Goal: Information Seeking & Learning: Check status

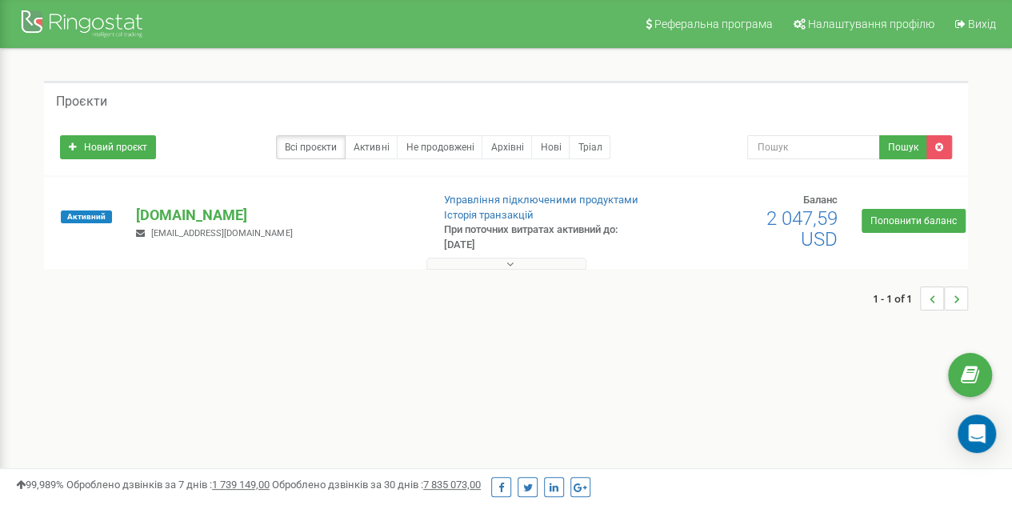
click at [477, 264] on button at bounding box center [507, 264] width 160 height 12
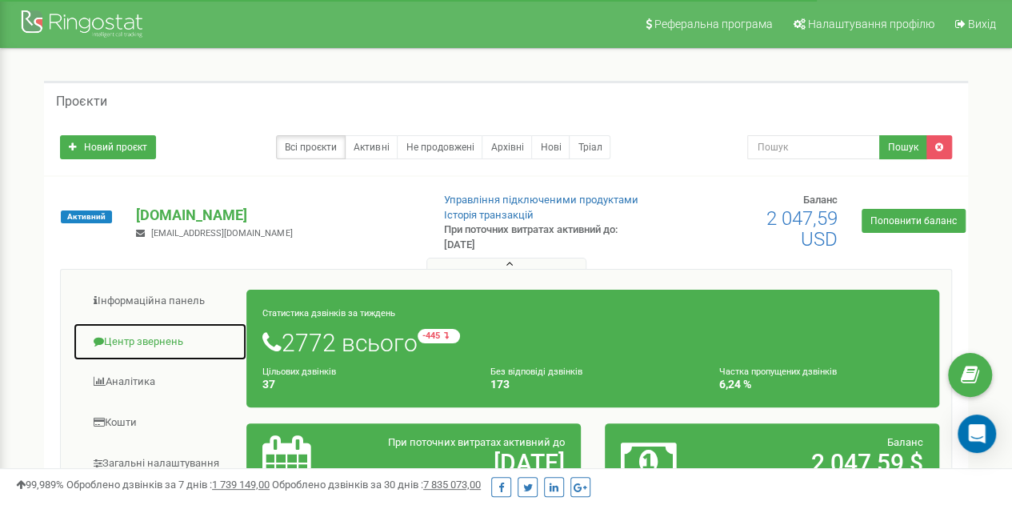
click at [147, 337] on link "Центр звернень" at bounding box center [160, 342] width 174 height 39
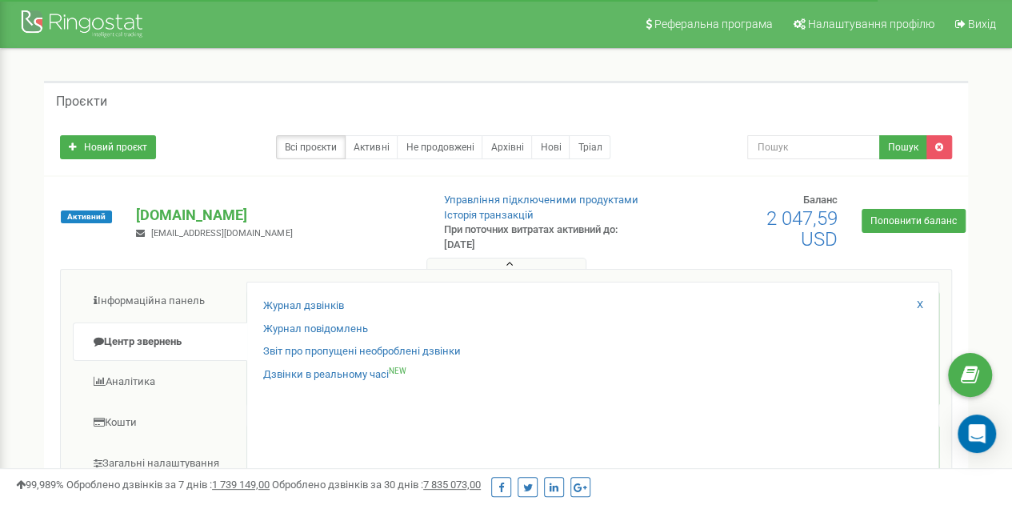
click at [315, 307] on link "Журнал дзвінків" at bounding box center [303, 305] width 81 height 15
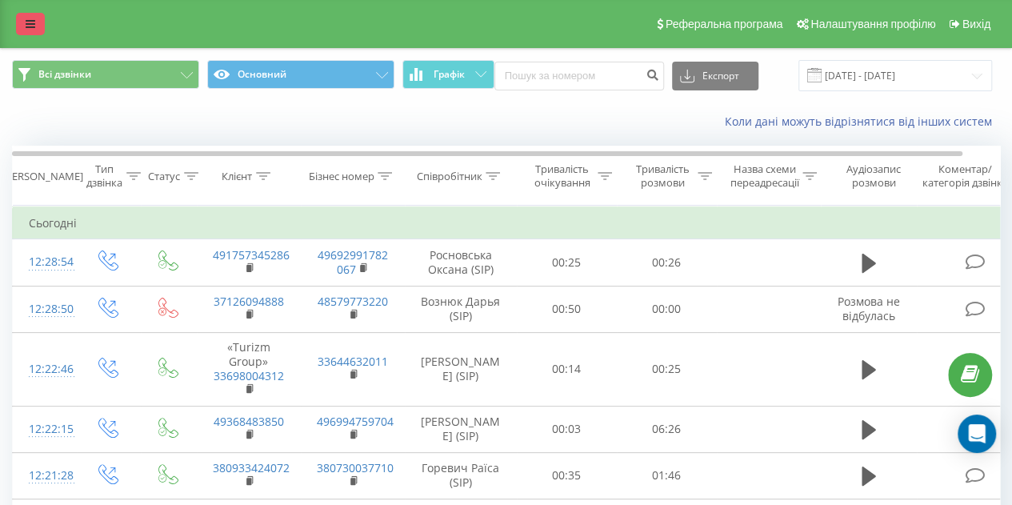
click at [29, 18] on icon at bounding box center [31, 23] width 10 height 11
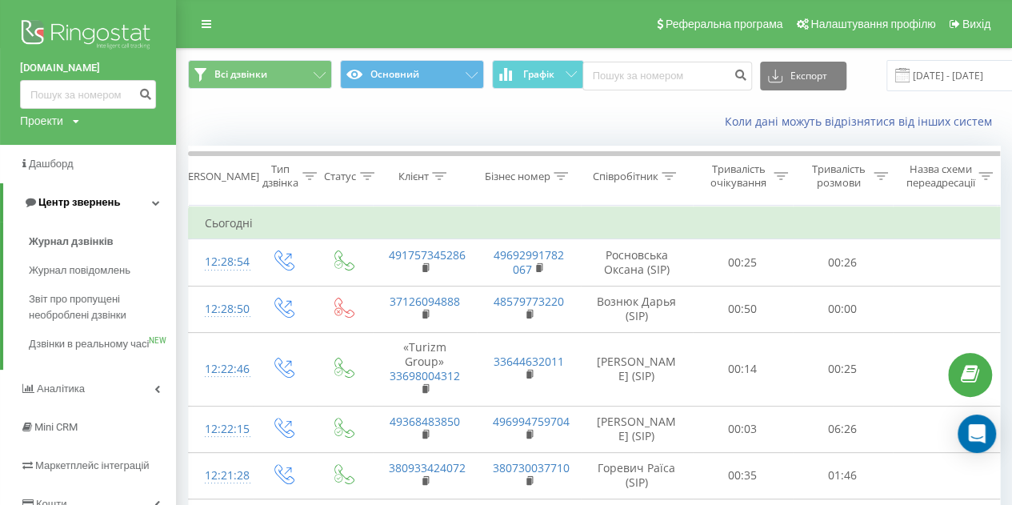
click at [116, 200] on span "Центр звернень" at bounding box center [79, 202] width 82 height 12
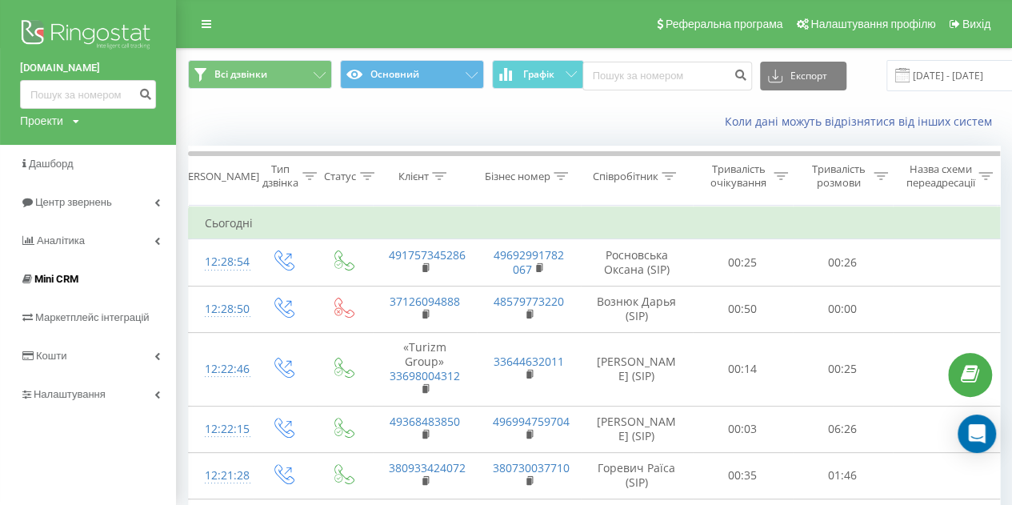
click at [64, 284] on span "Mini CRM" at bounding box center [56, 279] width 44 height 12
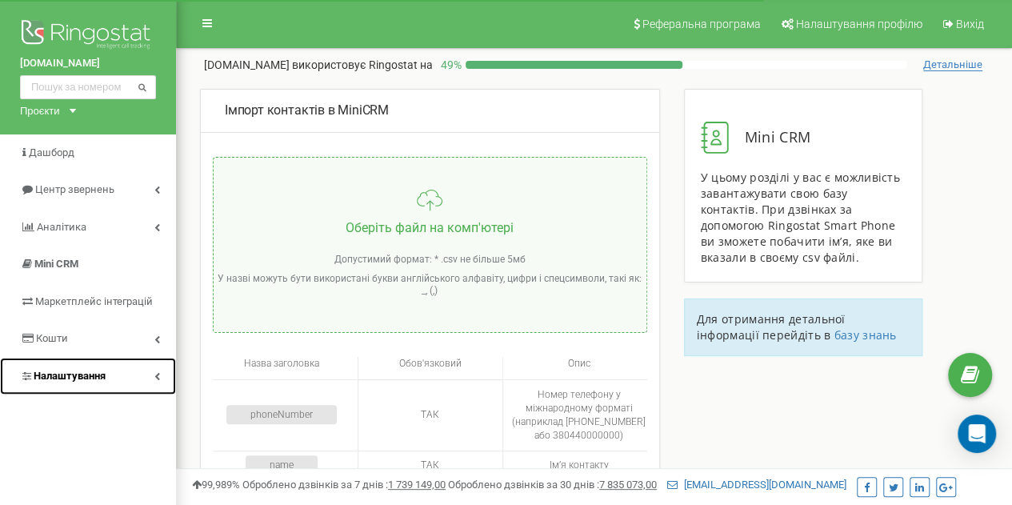
click at [61, 375] on span "Налаштування" at bounding box center [70, 376] width 72 height 12
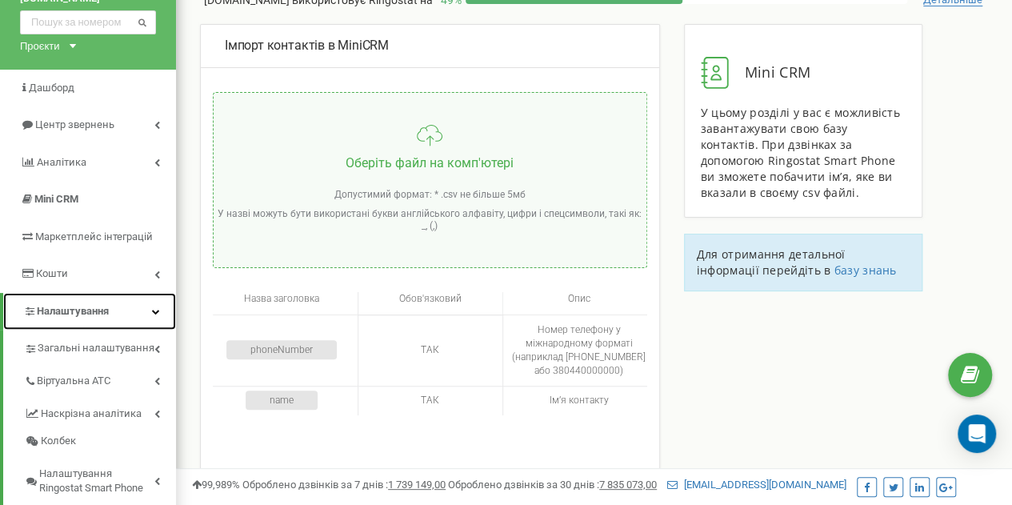
scroll to position [160, 0]
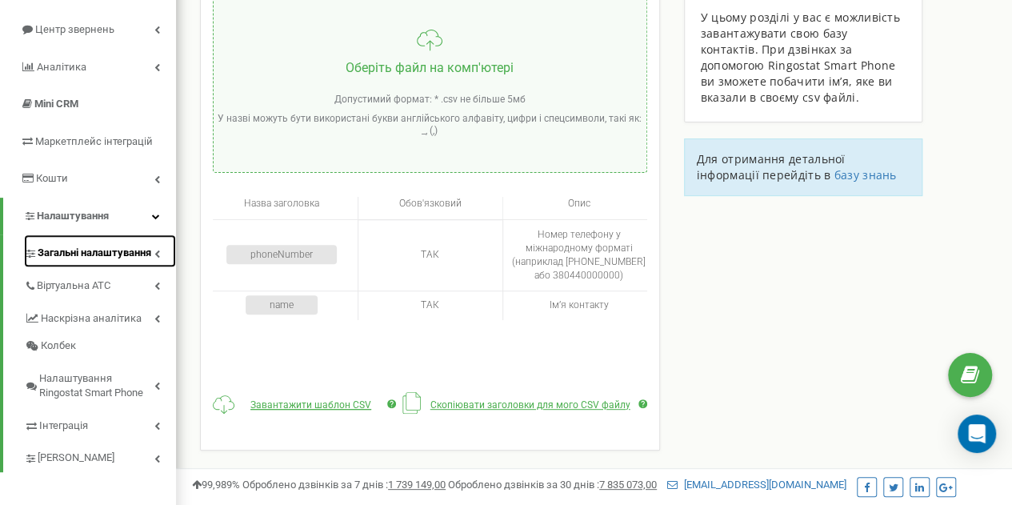
click at [85, 250] on span "Загальні налаштування" at bounding box center [95, 253] width 114 height 15
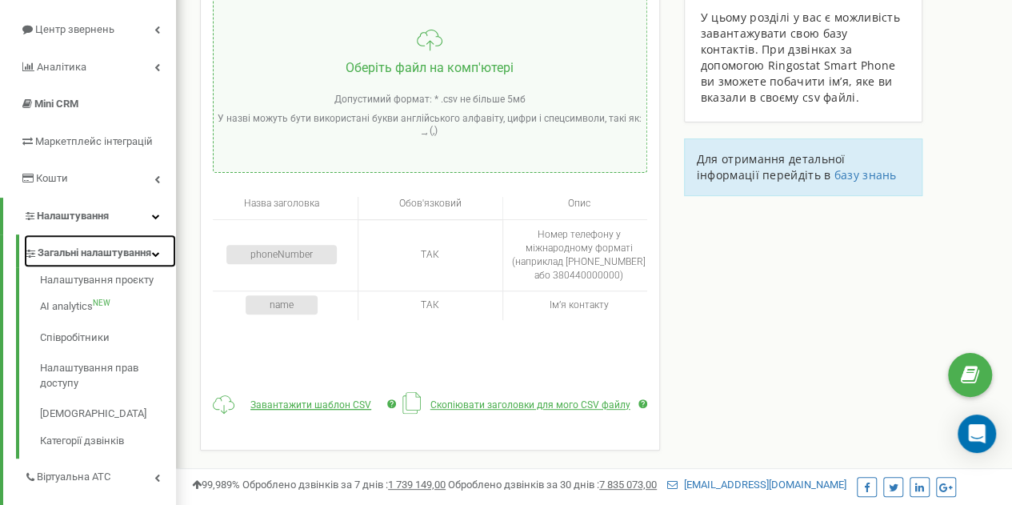
click at [64, 261] on span "Загальні налаштування" at bounding box center [95, 253] width 114 height 15
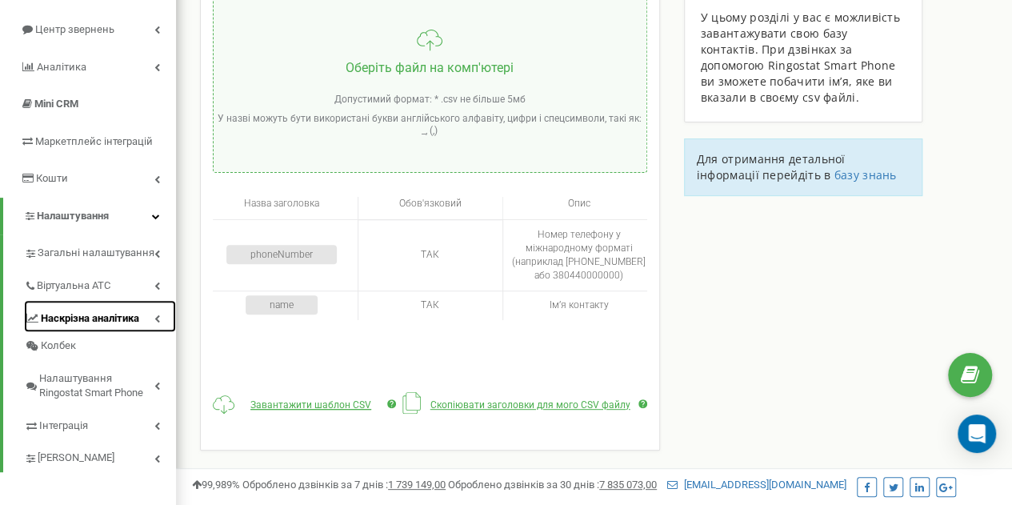
click at [67, 311] on span "Наскрізна аналітика" at bounding box center [90, 318] width 98 height 15
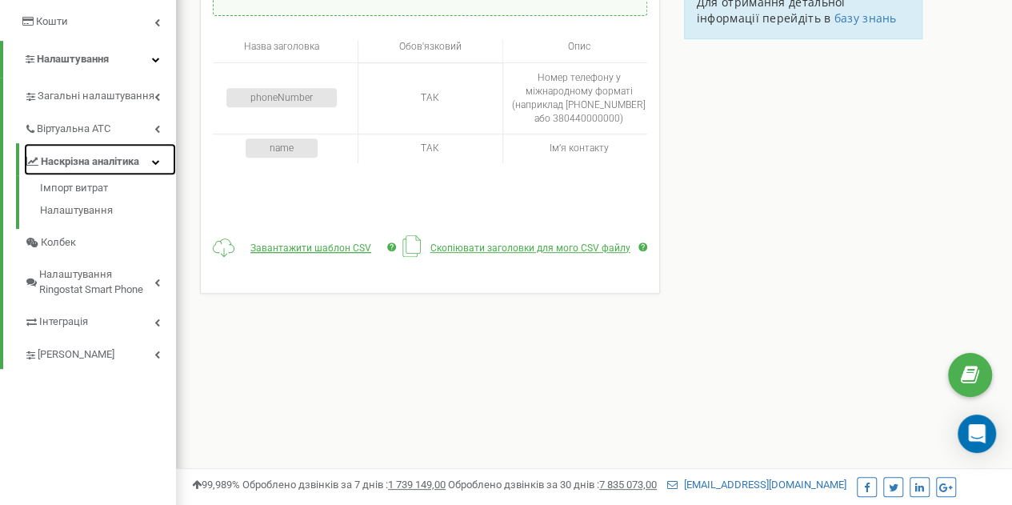
scroll to position [320, 0]
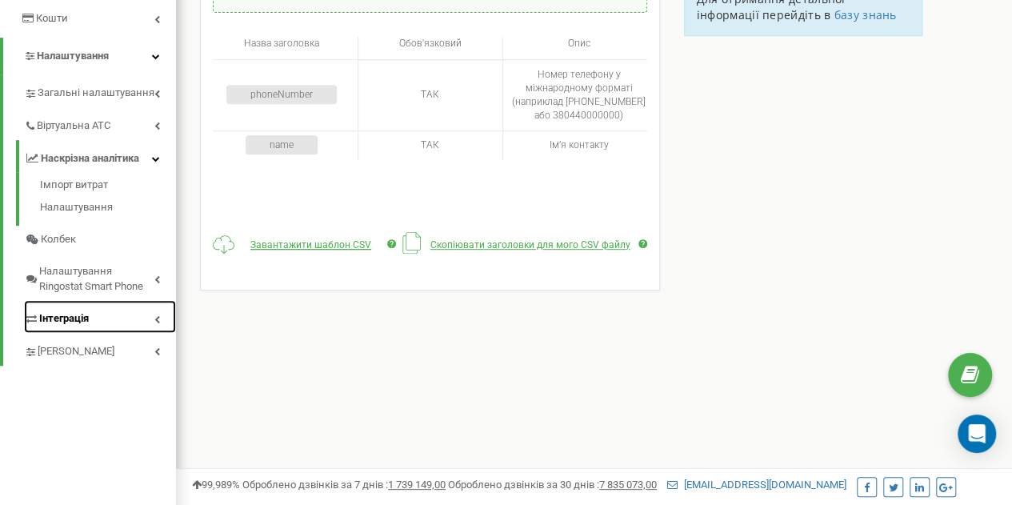
click at [99, 326] on link "Інтеграція" at bounding box center [100, 316] width 152 height 33
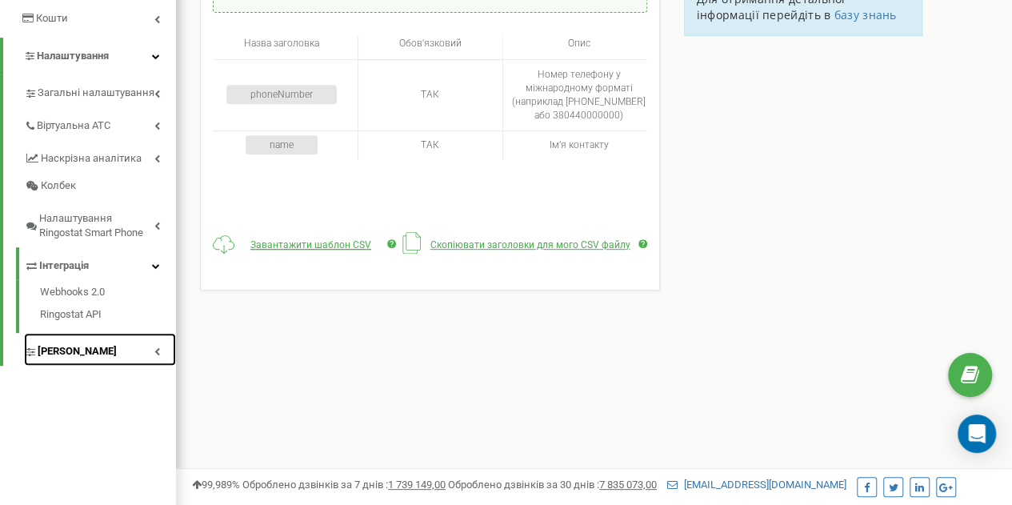
click at [101, 353] on link "[PERSON_NAME]" at bounding box center [100, 349] width 152 height 33
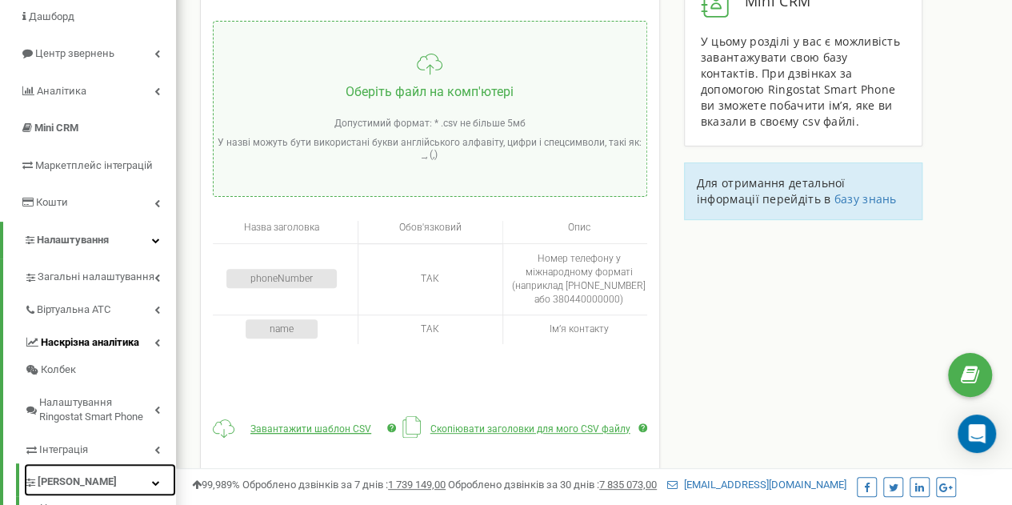
scroll to position [134, 0]
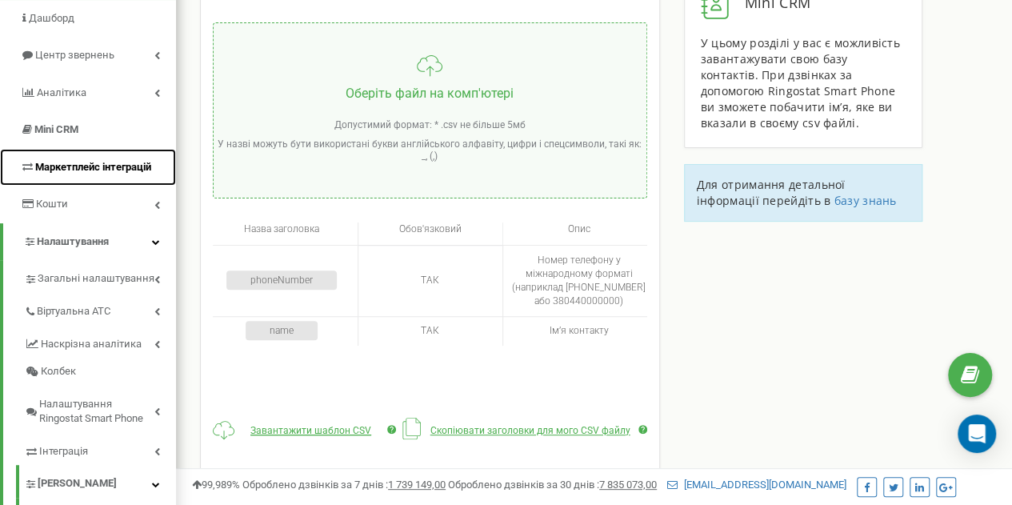
click at [84, 168] on span "Маркетплейс інтеграцій" at bounding box center [93, 167] width 116 height 12
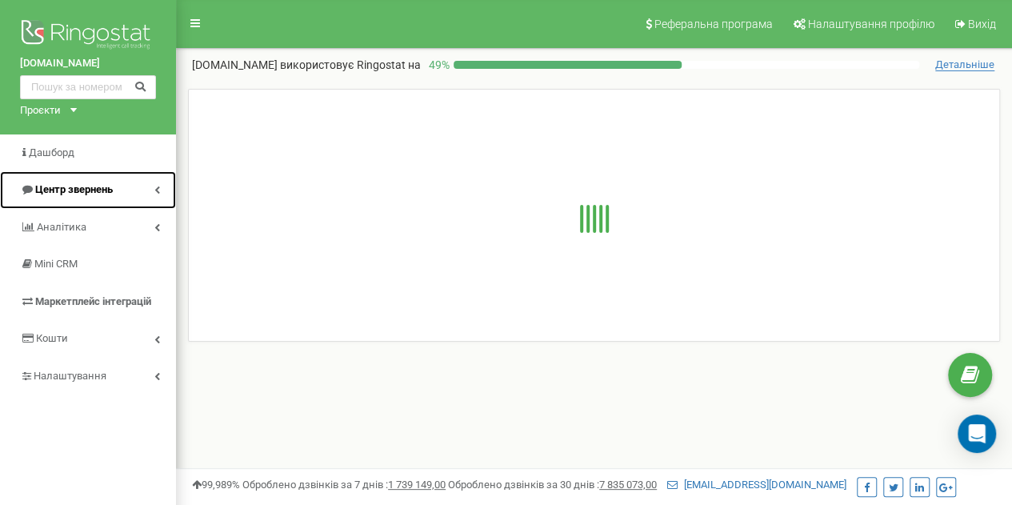
click at [115, 193] on link "Центр звернень" at bounding box center [88, 190] width 176 height 38
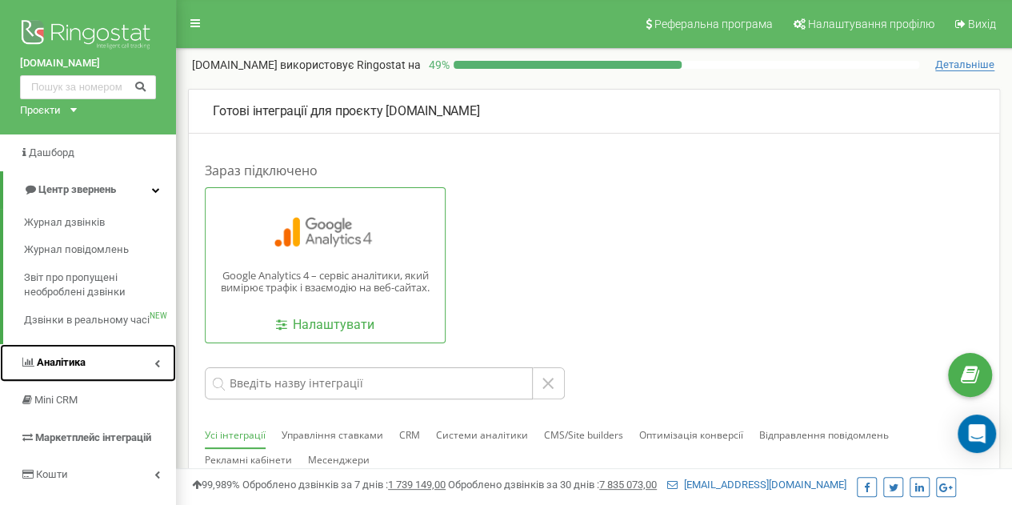
click at [100, 361] on link "Аналiтика" at bounding box center [88, 363] width 176 height 38
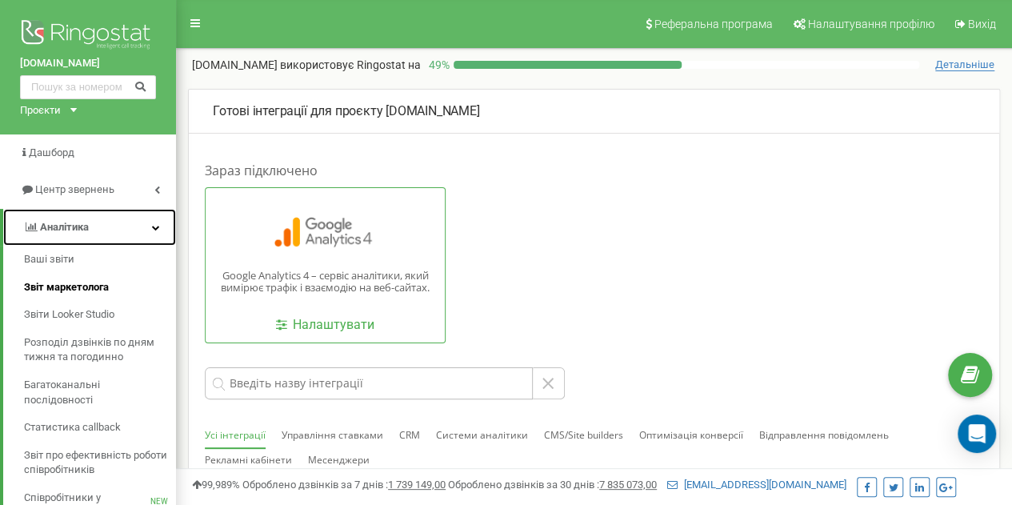
scroll to position [240, 0]
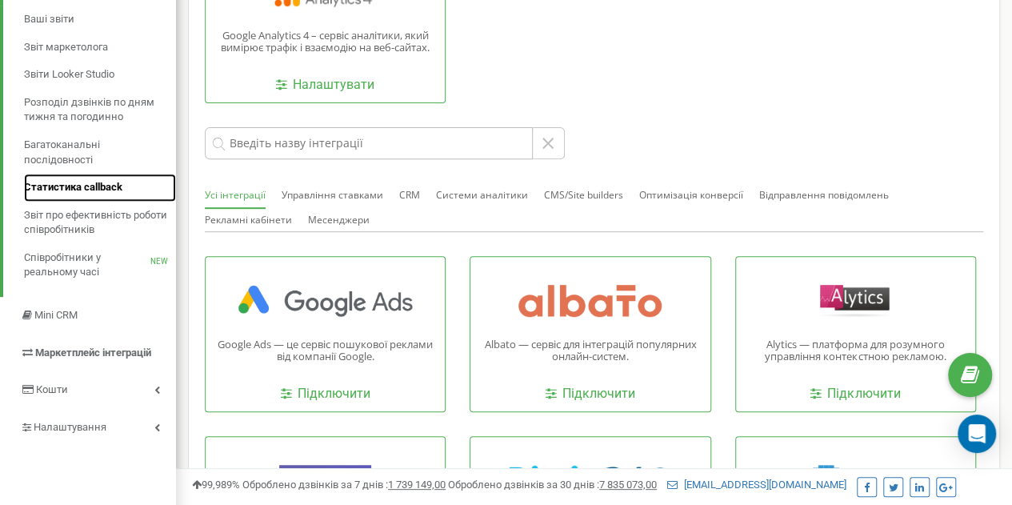
click at [112, 186] on span "Статистика callback" at bounding box center [73, 187] width 98 height 15
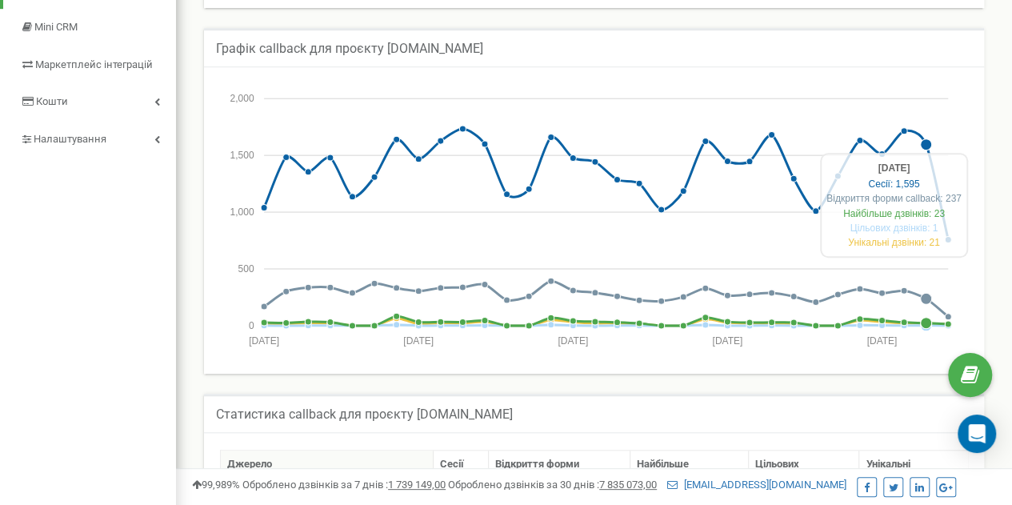
scroll to position [480, 0]
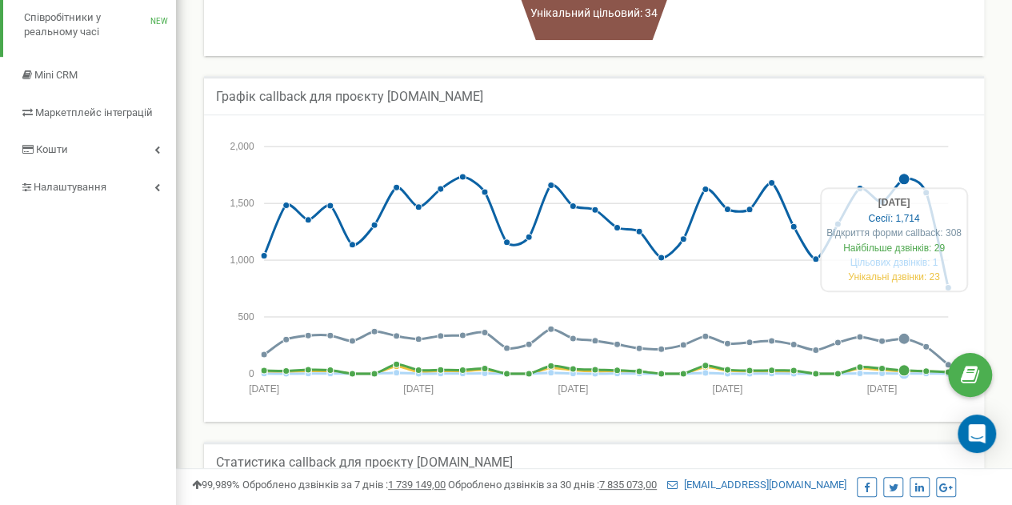
click at [895, 273] on div "Унікальні дзвінки: 23" at bounding box center [894, 277] width 135 height 14
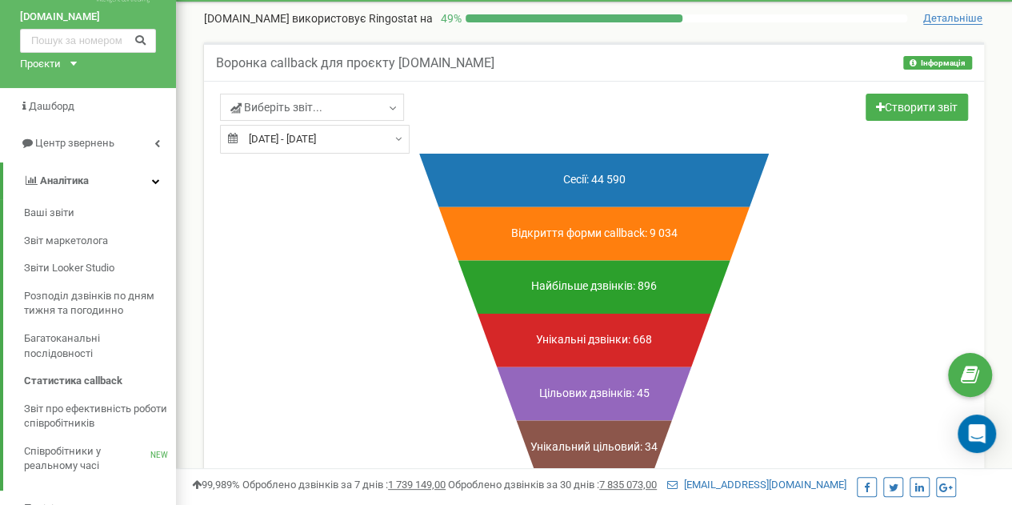
scroll to position [80, 0]
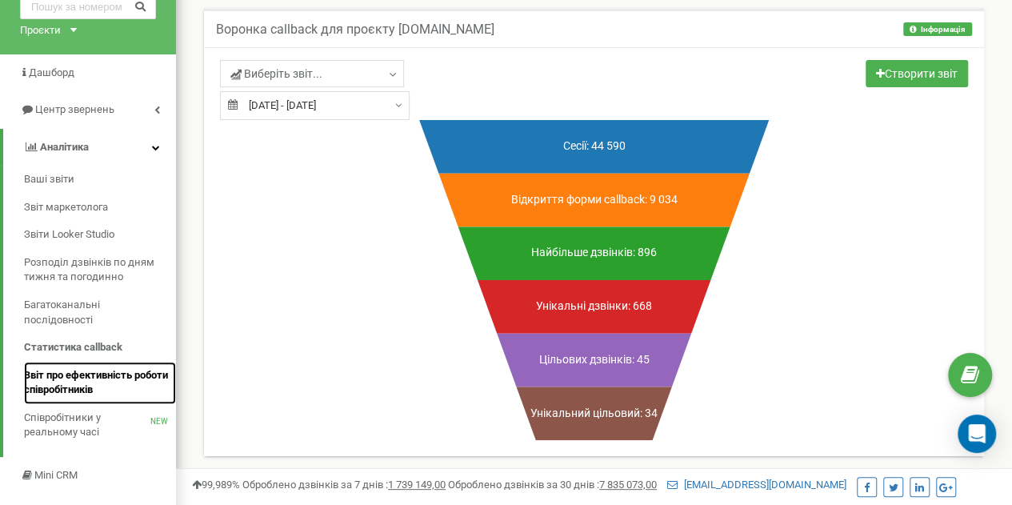
click at [91, 375] on span "Звіт про ефективність роботи співробітників" at bounding box center [96, 383] width 144 height 30
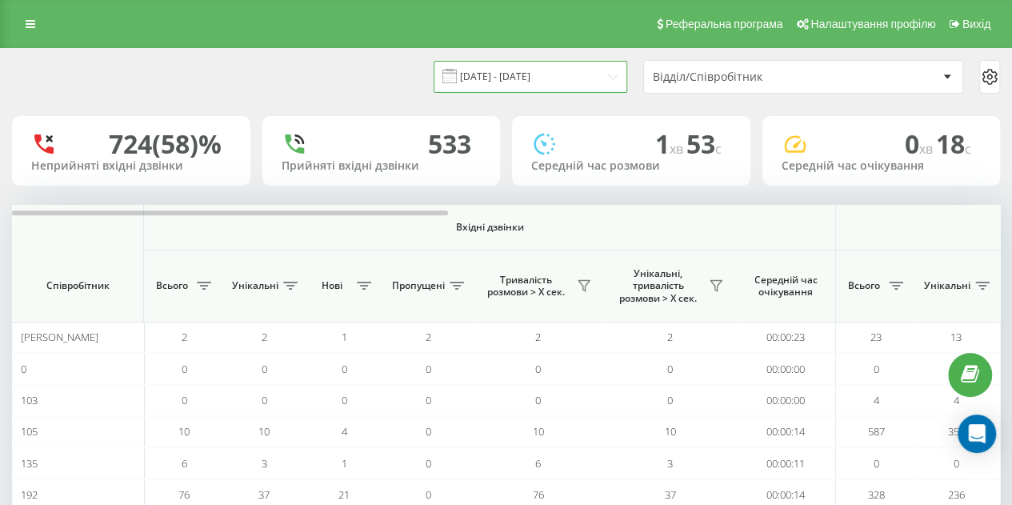
click at [514, 73] on input "[DATE] - [DATE]" at bounding box center [531, 76] width 194 height 31
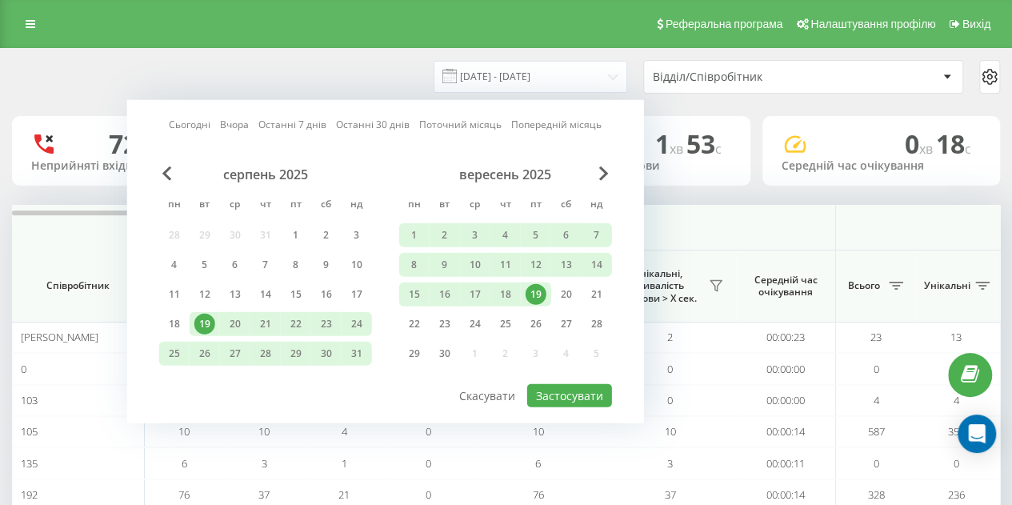
click at [543, 290] on div "19" at bounding box center [536, 294] width 21 height 21
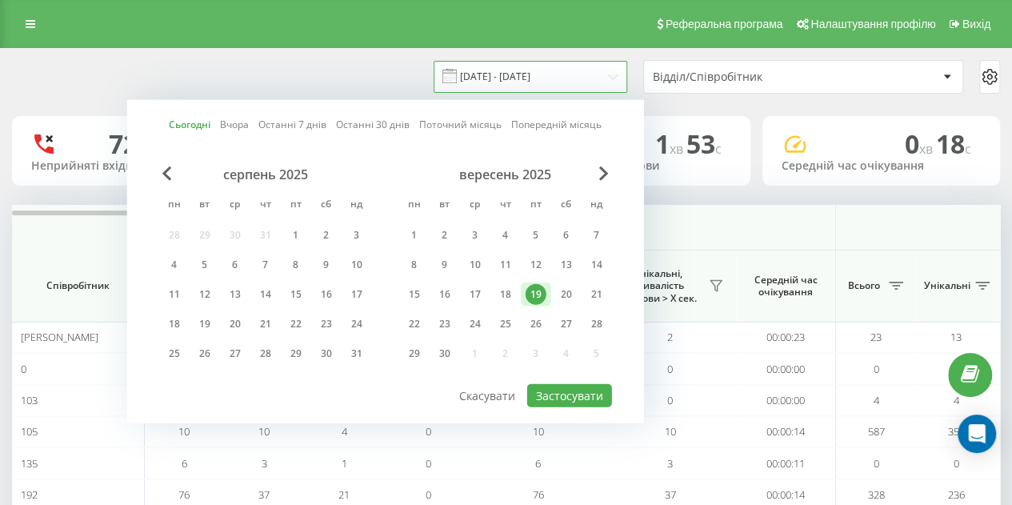
click at [503, 72] on input "[DATE] - [DATE]" at bounding box center [531, 76] width 194 height 31
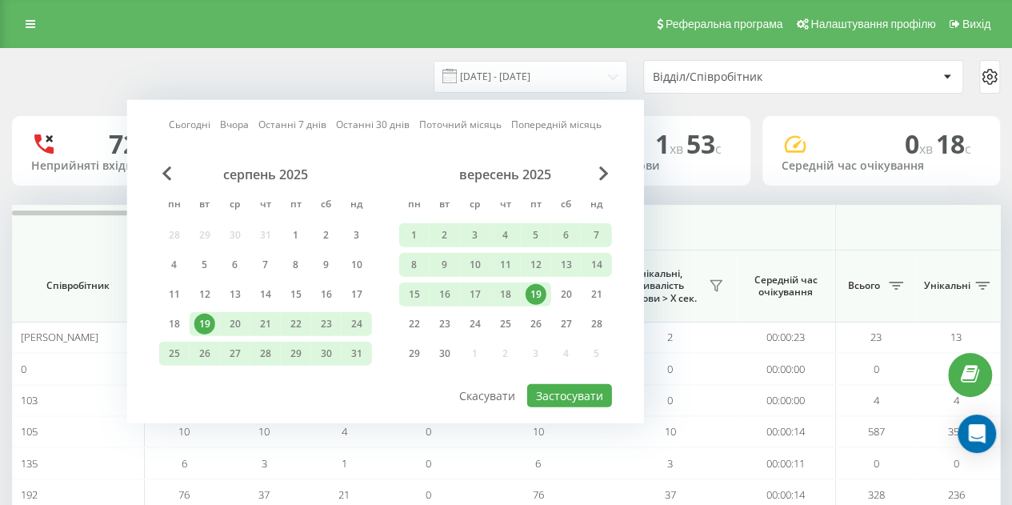
click at [525, 299] on div "19" at bounding box center [536, 294] width 30 height 24
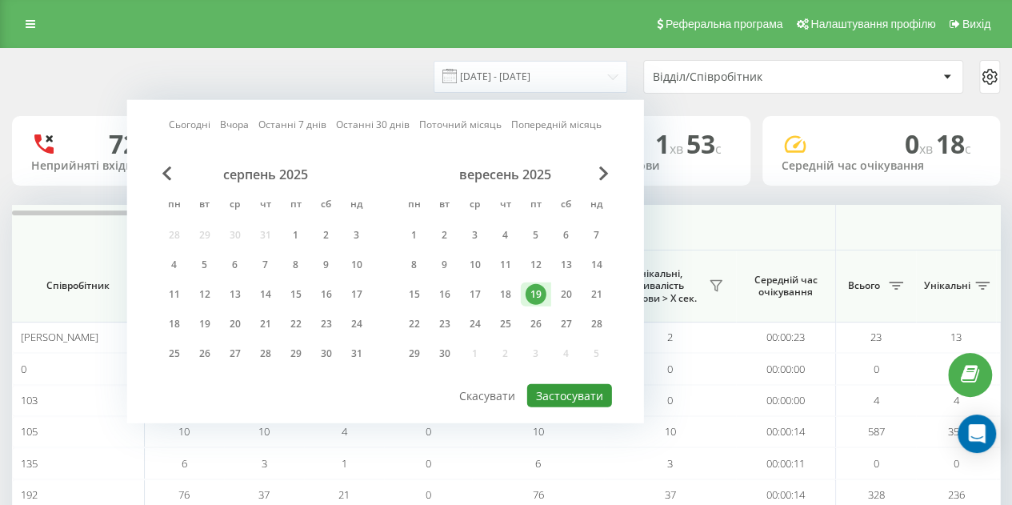
click at [571, 393] on button "Застосувати" at bounding box center [569, 395] width 85 height 23
type input "19.09.2025 - 19.09.2025"
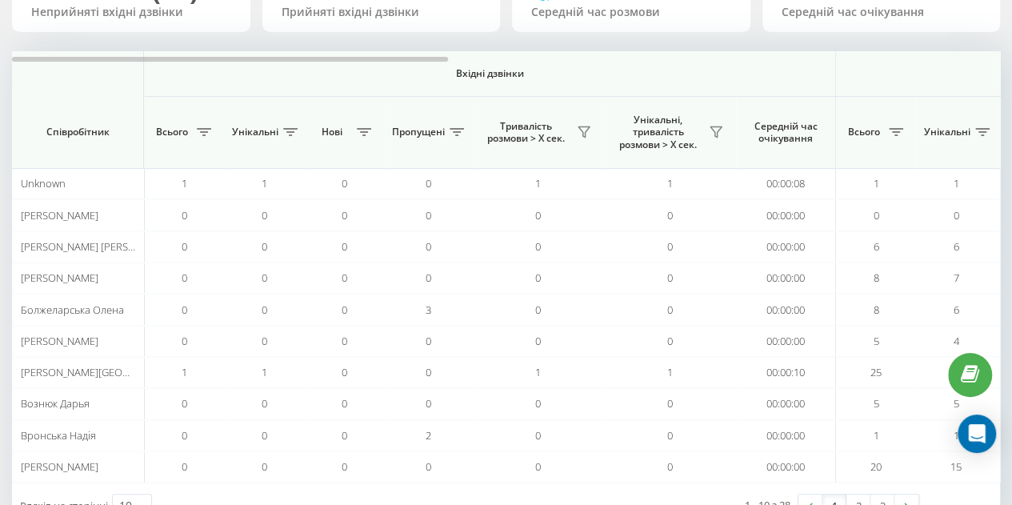
scroll to position [204, 0]
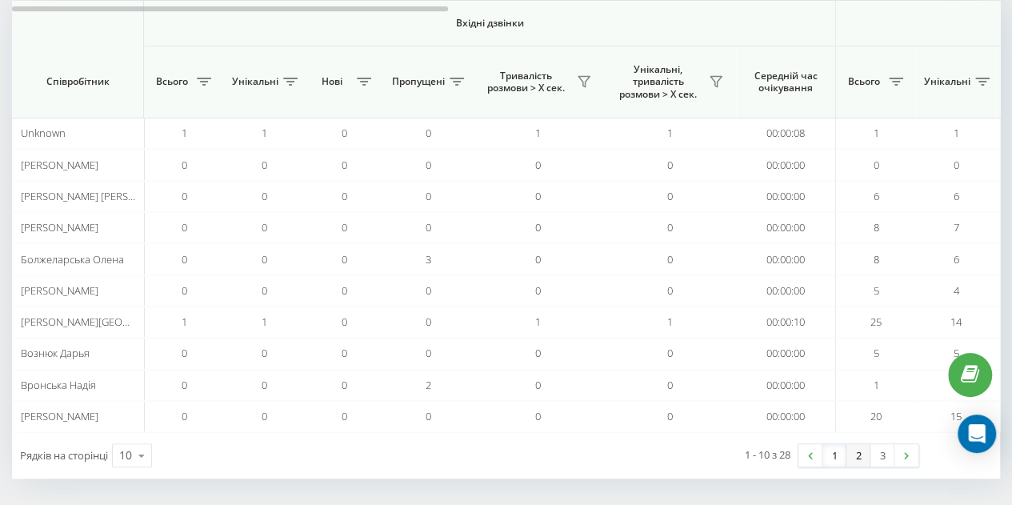
click at [856, 447] on link "2" at bounding box center [859, 455] width 24 height 22
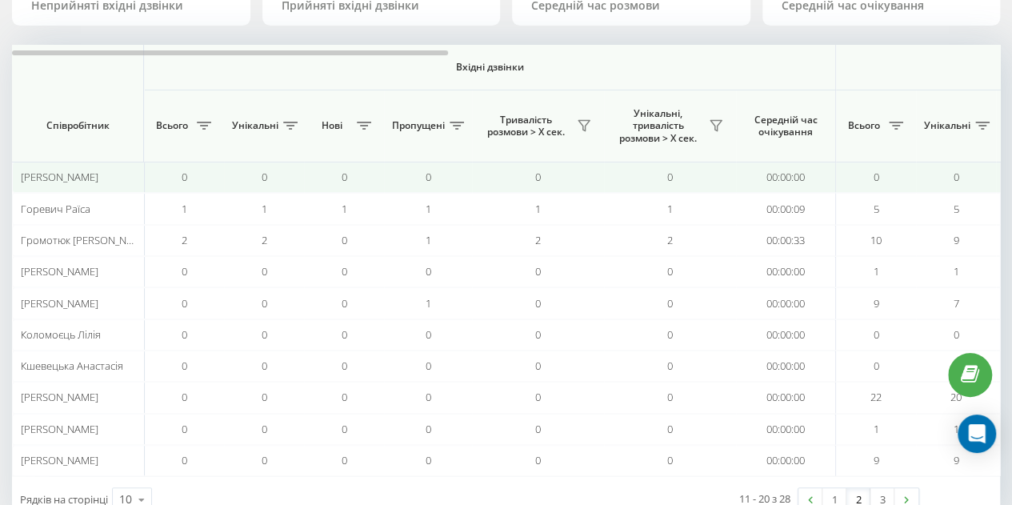
scroll to position [204, 0]
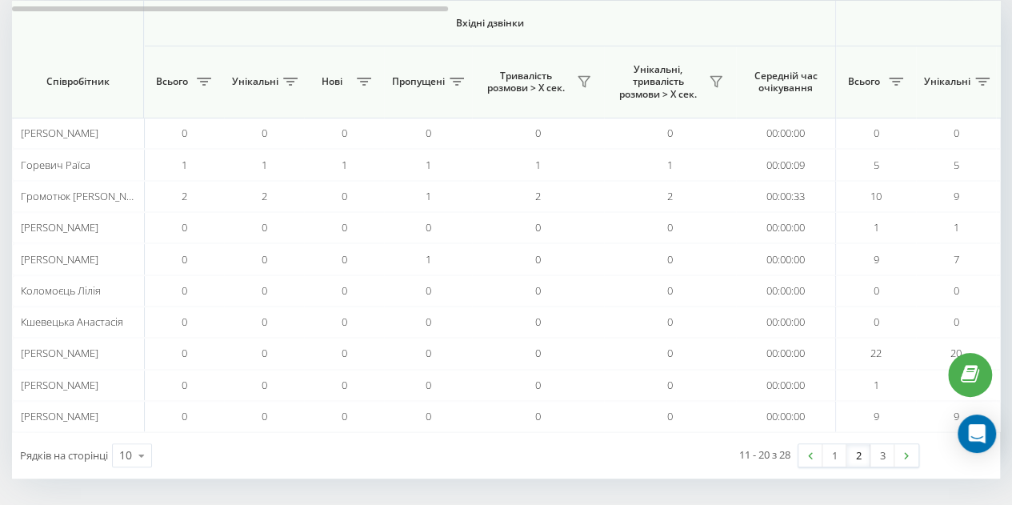
click at [888, 455] on link "3" at bounding box center [883, 455] width 24 height 22
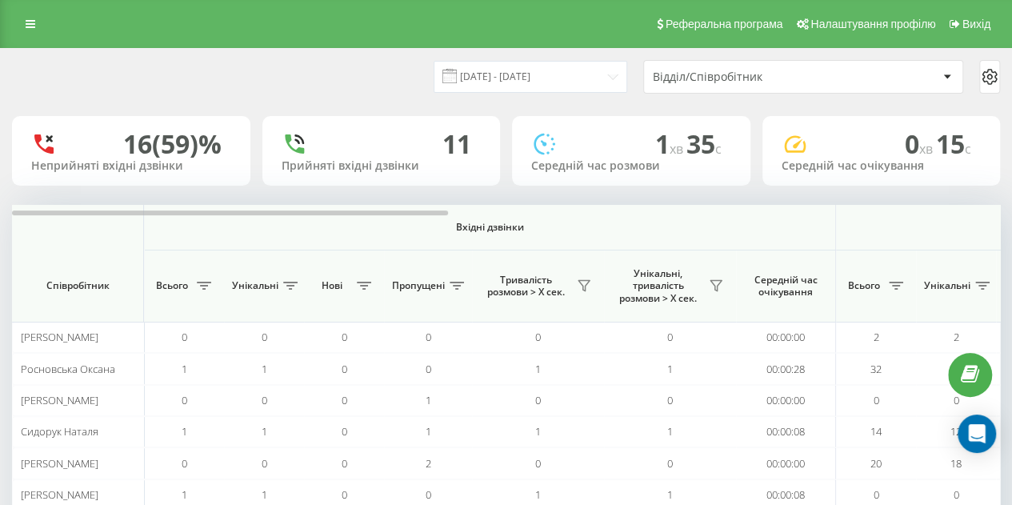
scroll to position [142, 0]
click at [27, 29] on icon at bounding box center [31, 23] width 10 height 11
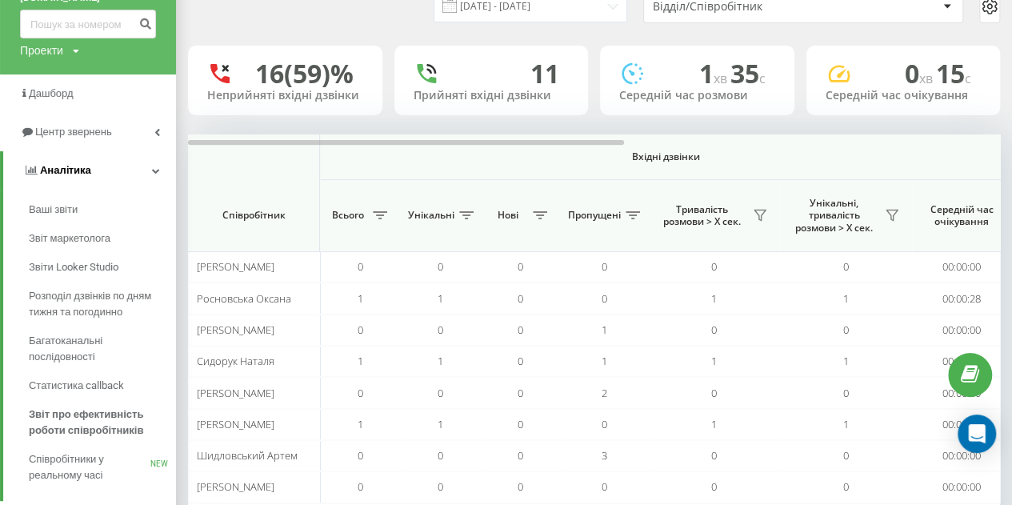
scroll to position [160, 0]
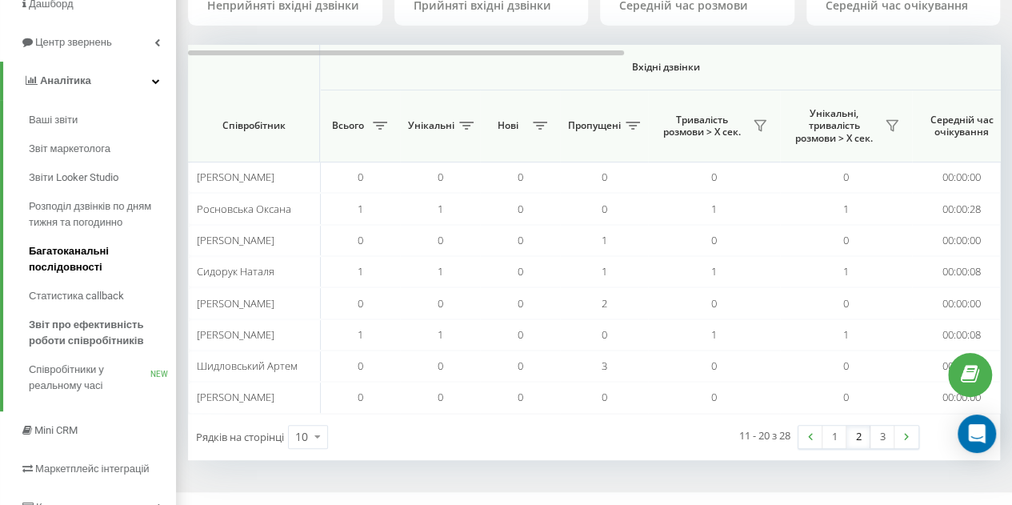
click at [101, 256] on span "Багатоканальні послідовності" at bounding box center [98, 259] width 139 height 32
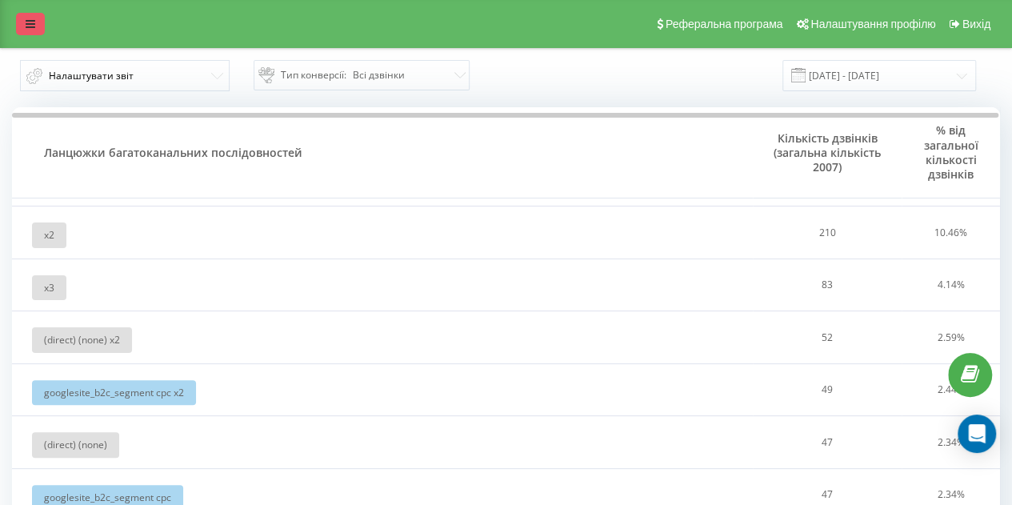
click at [22, 23] on link at bounding box center [30, 24] width 29 height 22
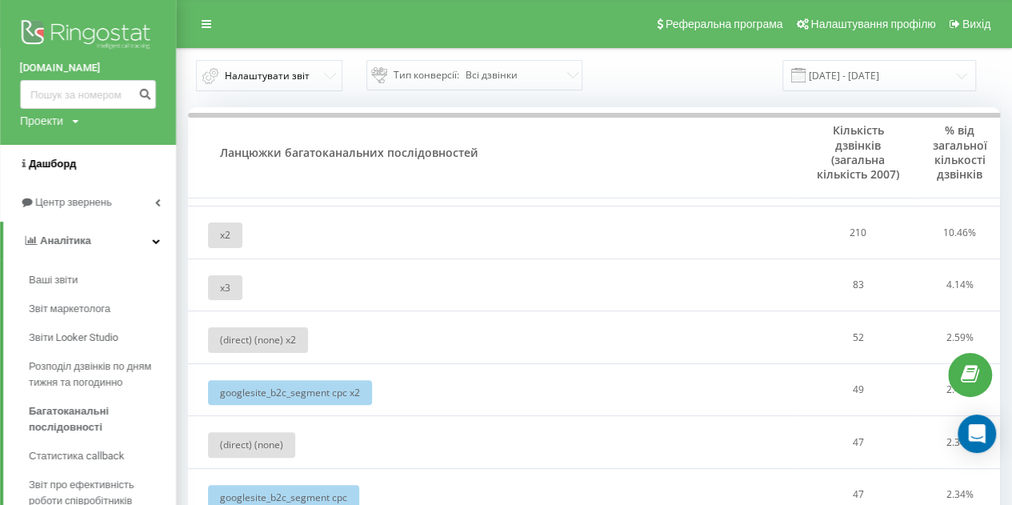
click at [46, 159] on span "Дашборд" at bounding box center [52, 164] width 47 height 12
